Goal: Find specific page/section: Find specific page/section

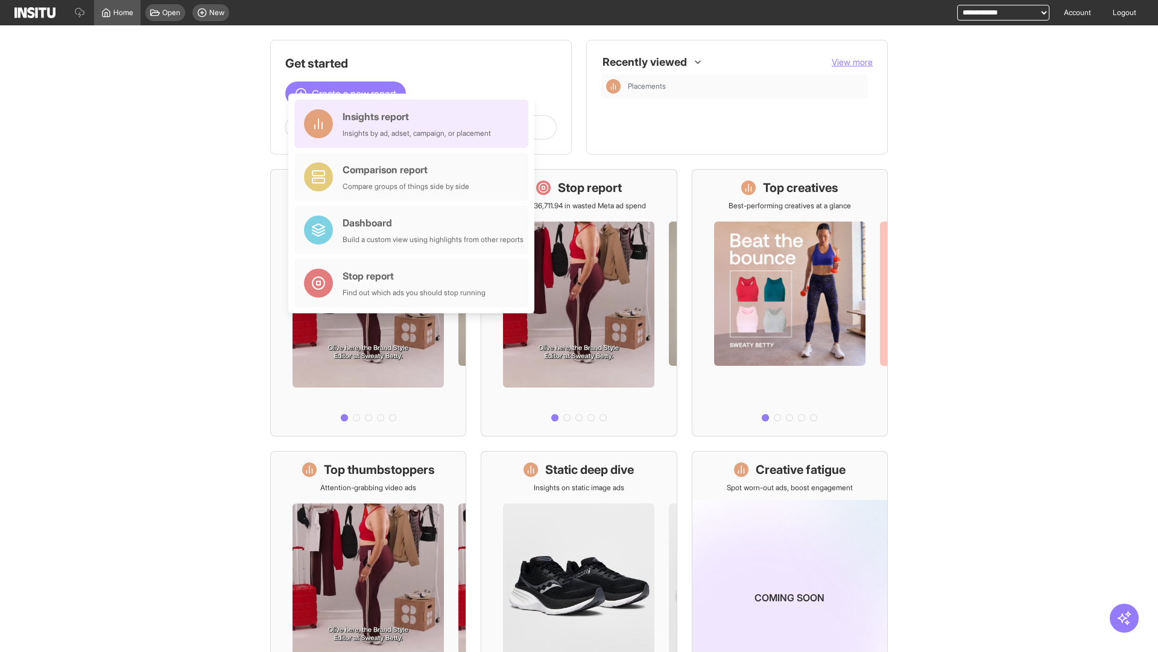
click at [414, 124] on div "Insights report Insights by ad, adset, campaign, or placement" at bounding box center [417, 123] width 148 height 29
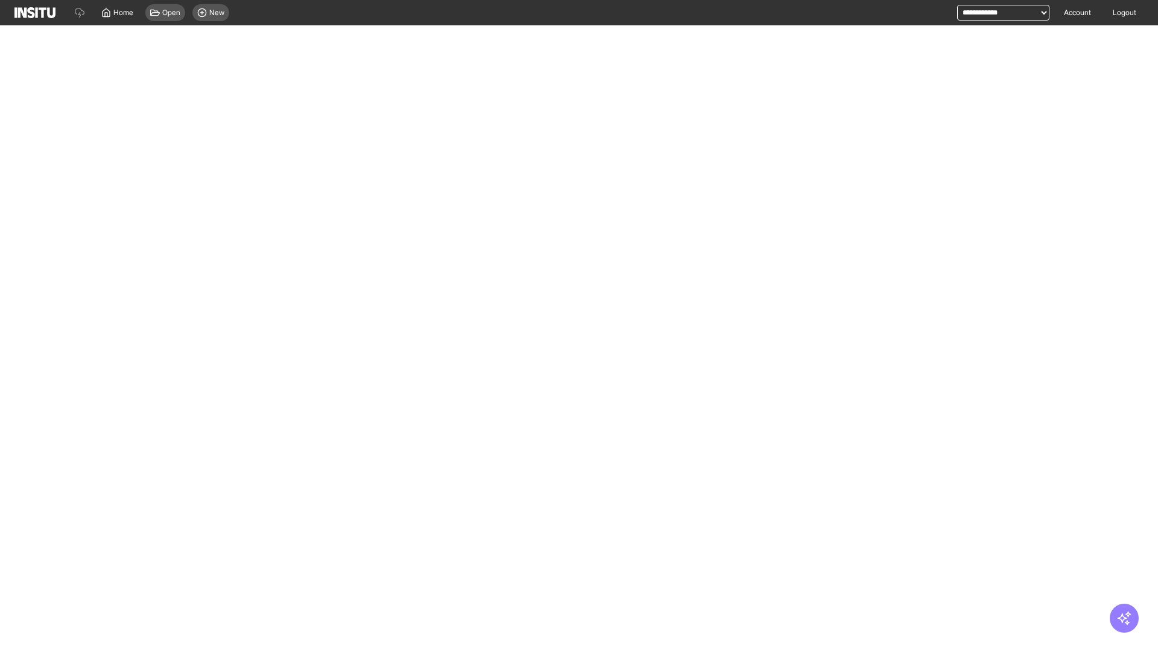
select select "**"
